Goal: Navigation & Orientation: Find specific page/section

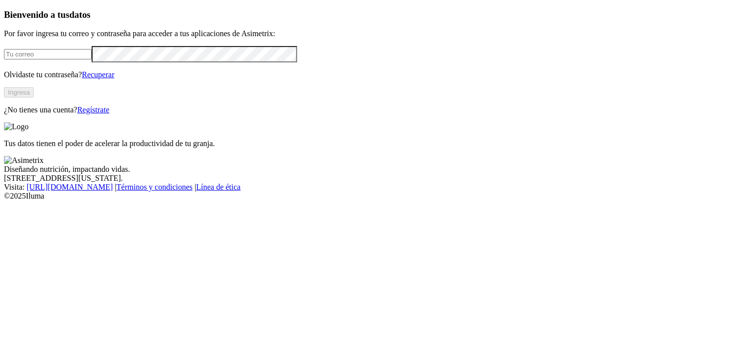
type input "[EMAIL_ADDRESS][DOMAIN_NAME]"
click at [34, 98] on button "Ingresa" at bounding box center [19, 92] width 30 height 10
